Goal: Task Accomplishment & Management: Manage account settings

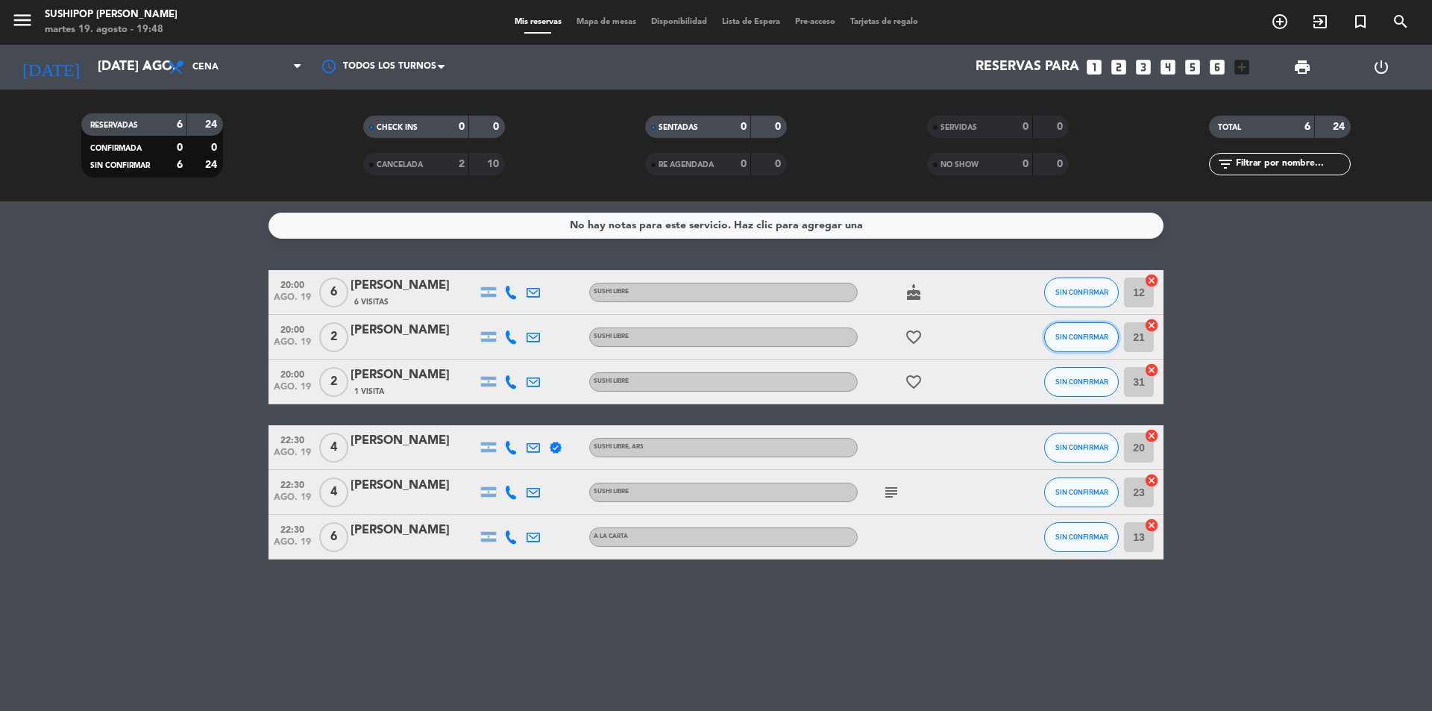
click at [1062, 345] on button "SIN CONFIRMAR" at bounding box center [1081, 337] width 75 height 30
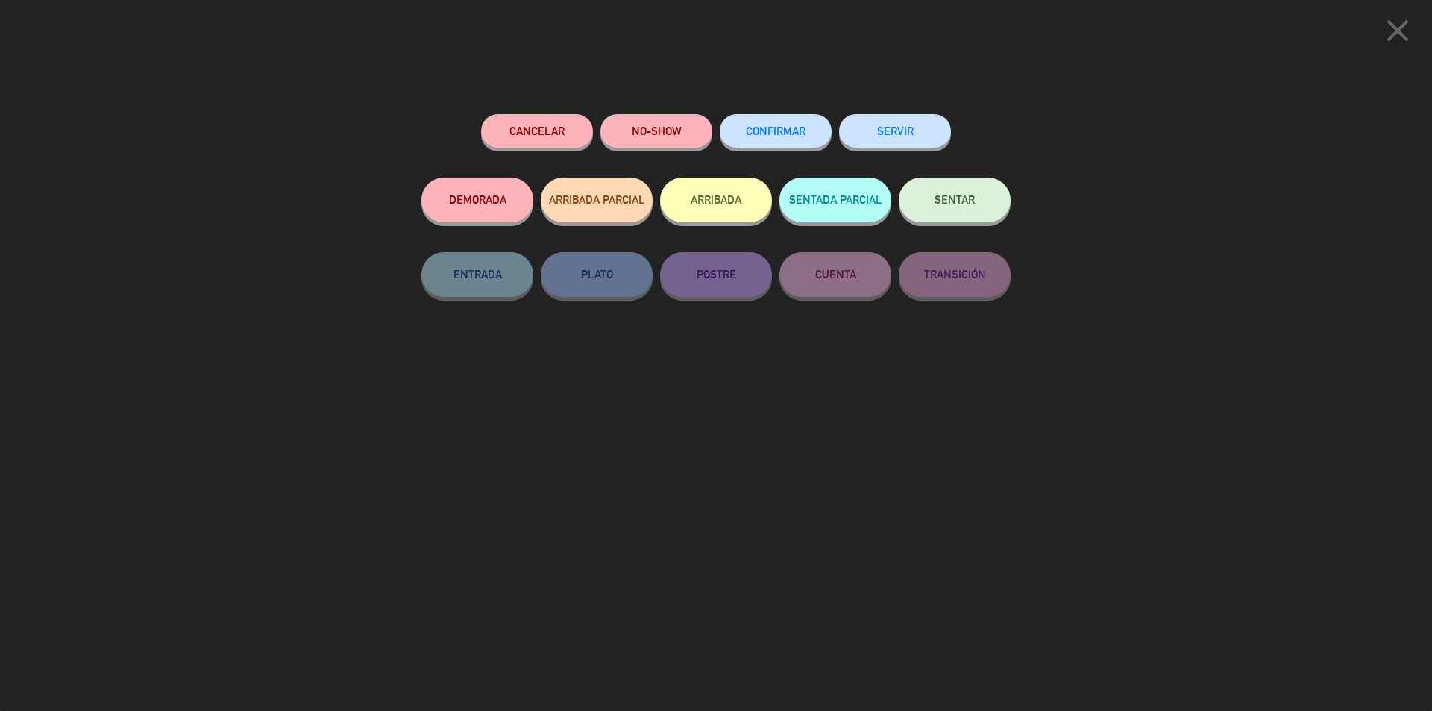
click at [326, 292] on div "close Cancelar NO-SHOW CONFIRMAR SERVIR DEMORADA ARRIBADA PARCIAL ARRIBADA SENT…" at bounding box center [716, 355] width 1432 height 711
click at [1405, 38] on icon "close" at bounding box center [1397, 30] width 37 height 37
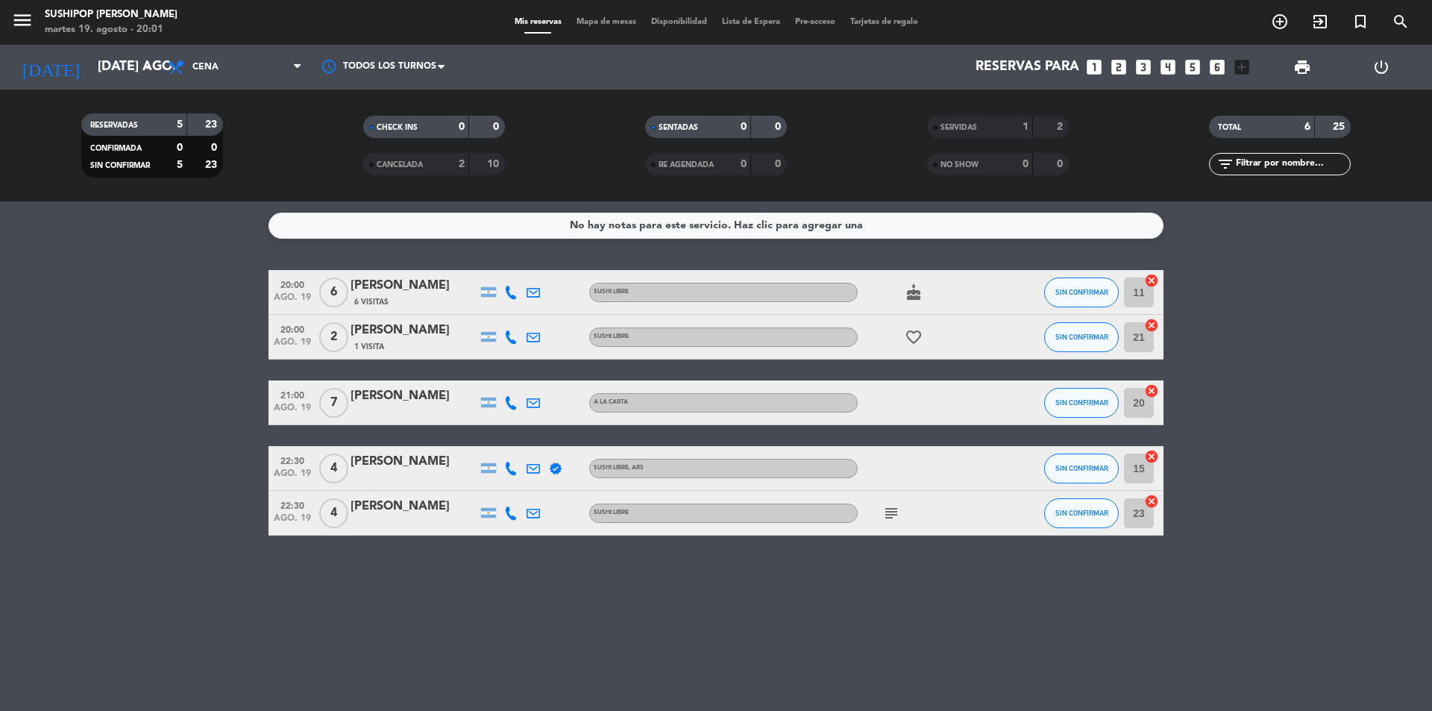
click at [326, 406] on span "7" at bounding box center [333, 403] width 29 height 30
click at [294, 412] on span "ago. 19" at bounding box center [292, 411] width 37 height 17
click at [421, 397] on div "[PERSON_NAME]" at bounding box center [414, 395] width 127 height 19
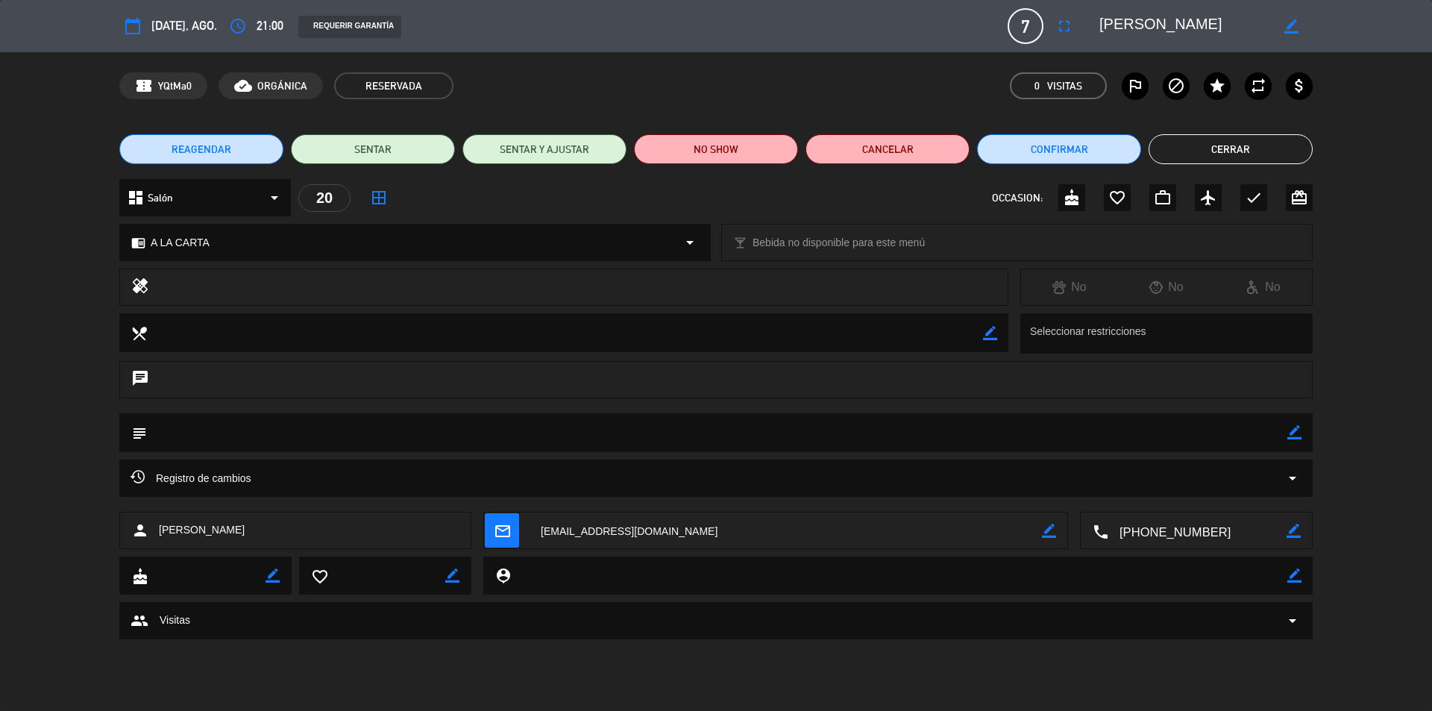
click at [250, 328] on textarea at bounding box center [565, 332] width 836 height 38
click at [987, 333] on icon "border_color" at bounding box center [990, 333] width 14 height 14
click at [997, 333] on icon at bounding box center [990, 333] width 14 height 14
click at [189, 239] on span "A LA CARTA" at bounding box center [180, 242] width 59 height 17
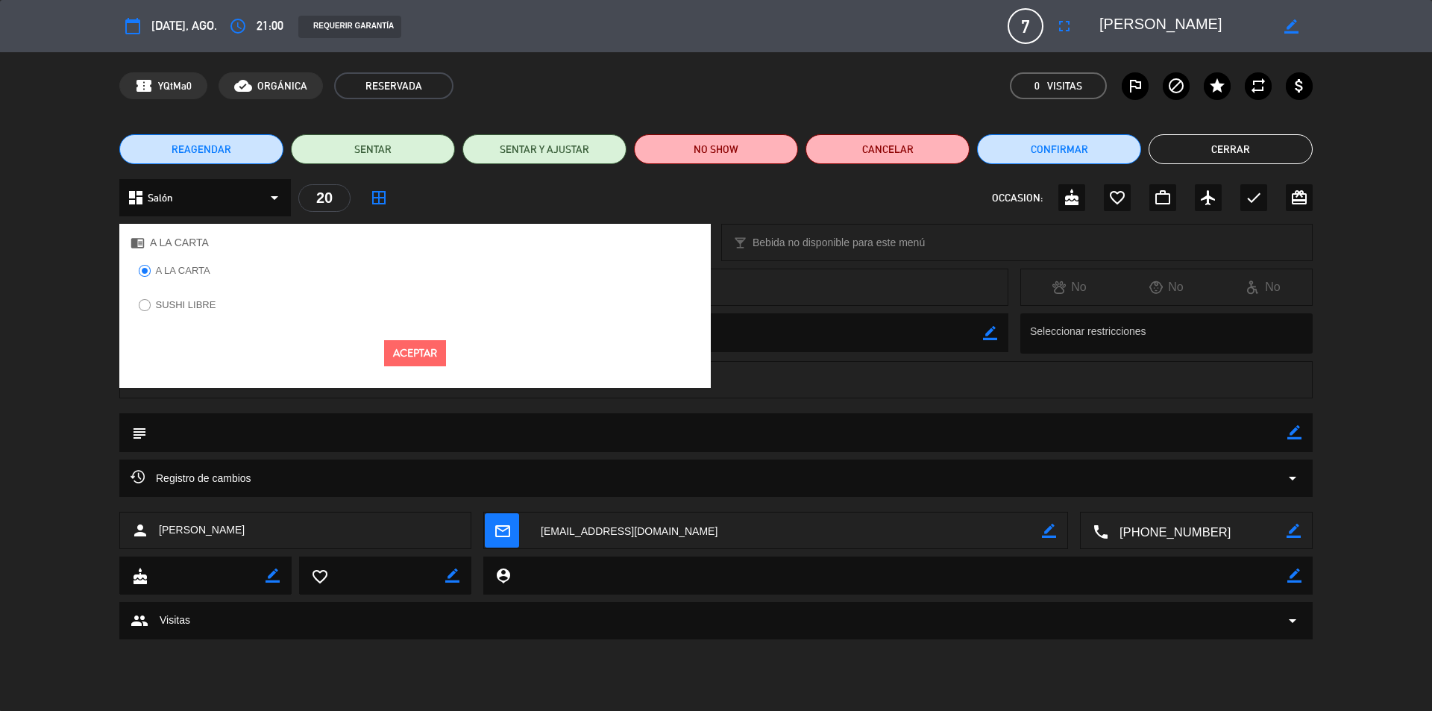
click at [148, 277] on div at bounding box center [145, 271] width 12 height 13
click at [413, 361] on button "Aceptar" at bounding box center [415, 353] width 62 height 26
